Goal: Find specific page/section: Find specific page/section

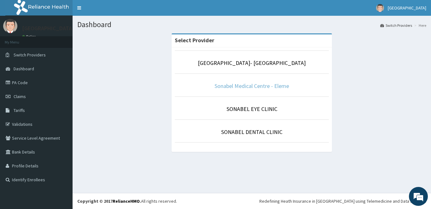
click at [273, 85] on link "Sonabel Medical Centre - Eleme" at bounding box center [251, 85] width 74 height 7
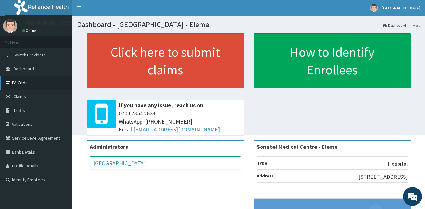
click at [25, 82] on link "PA Code" at bounding box center [36, 83] width 73 height 14
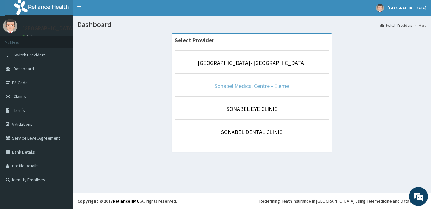
click at [265, 89] on link "Sonabel Medical Centre - Eleme" at bounding box center [251, 85] width 74 height 7
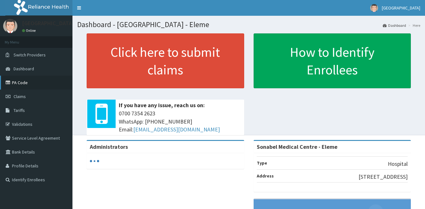
click at [20, 81] on link "PA Code" at bounding box center [36, 83] width 73 height 14
